Goal: Task Accomplishment & Management: Manage account settings

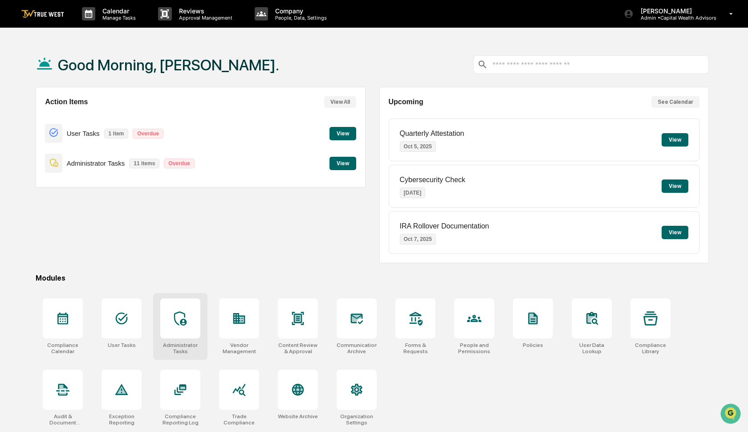
click at [184, 321] on icon at bounding box center [180, 318] width 14 height 14
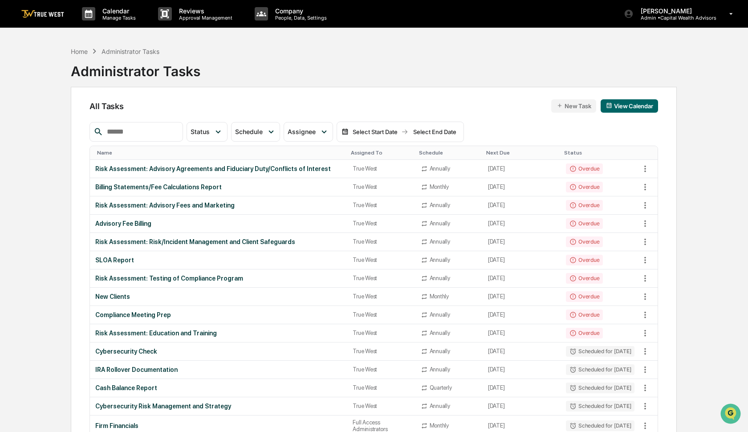
click at [154, 134] on input "text" at bounding box center [141, 132] width 76 height 12
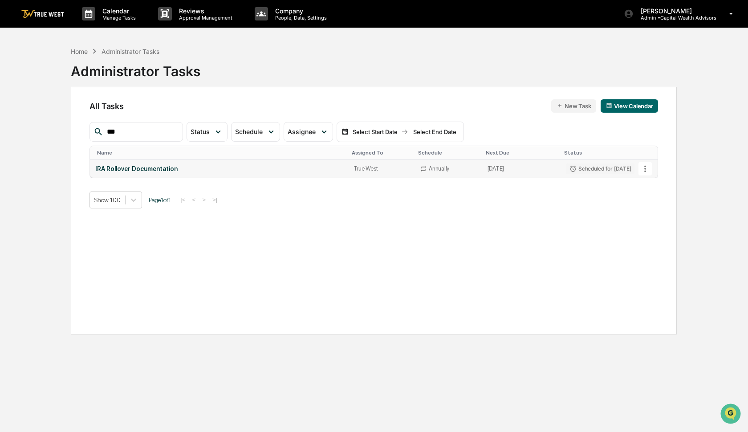
type input "***"
click at [645, 167] on icon at bounding box center [645, 169] width 10 height 10
click at [656, 216] on li "Delete Task" at bounding box center [674, 217] width 71 height 16
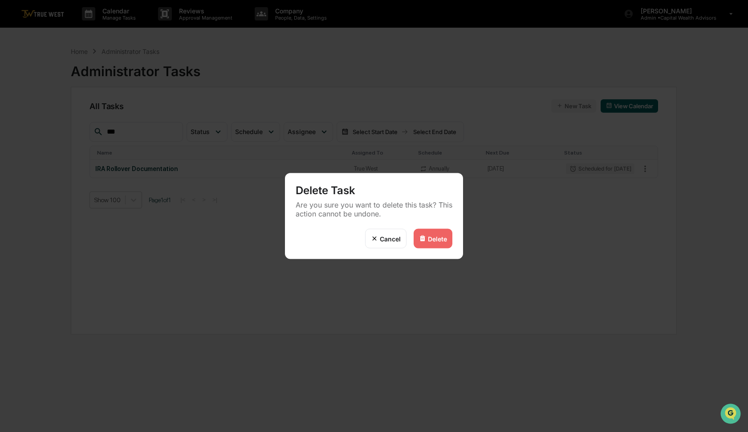
click at [428, 242] on div "Delete" at bounding box center [437, 238] width 19 height 8
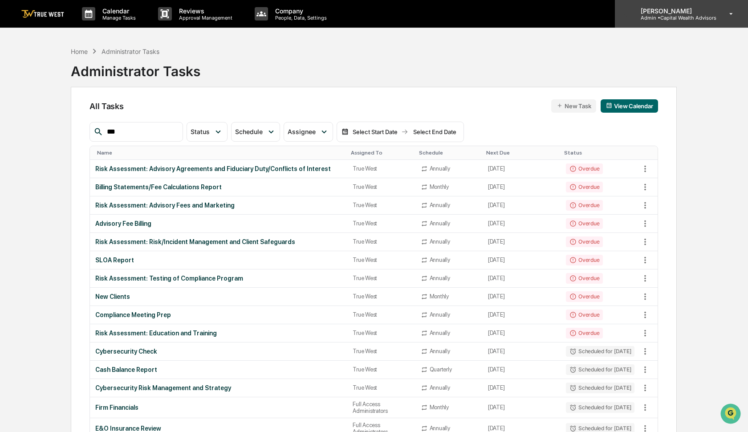
click at [677, 16] on p "Admin • Capital Wealth Advisors" at bounding box center [674, 18] width 83 height 6
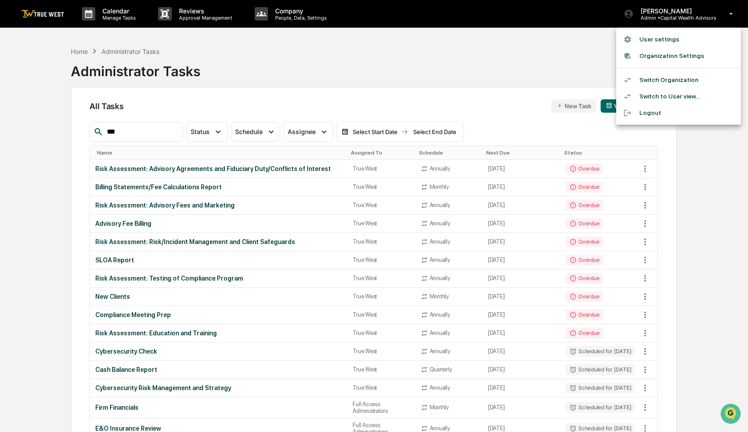
click at [663, 80] on li "Switch Organization" at bounding box center [678, 80] width 125 height 16
